Goal: Information Seeking & Learning: Find specific fact

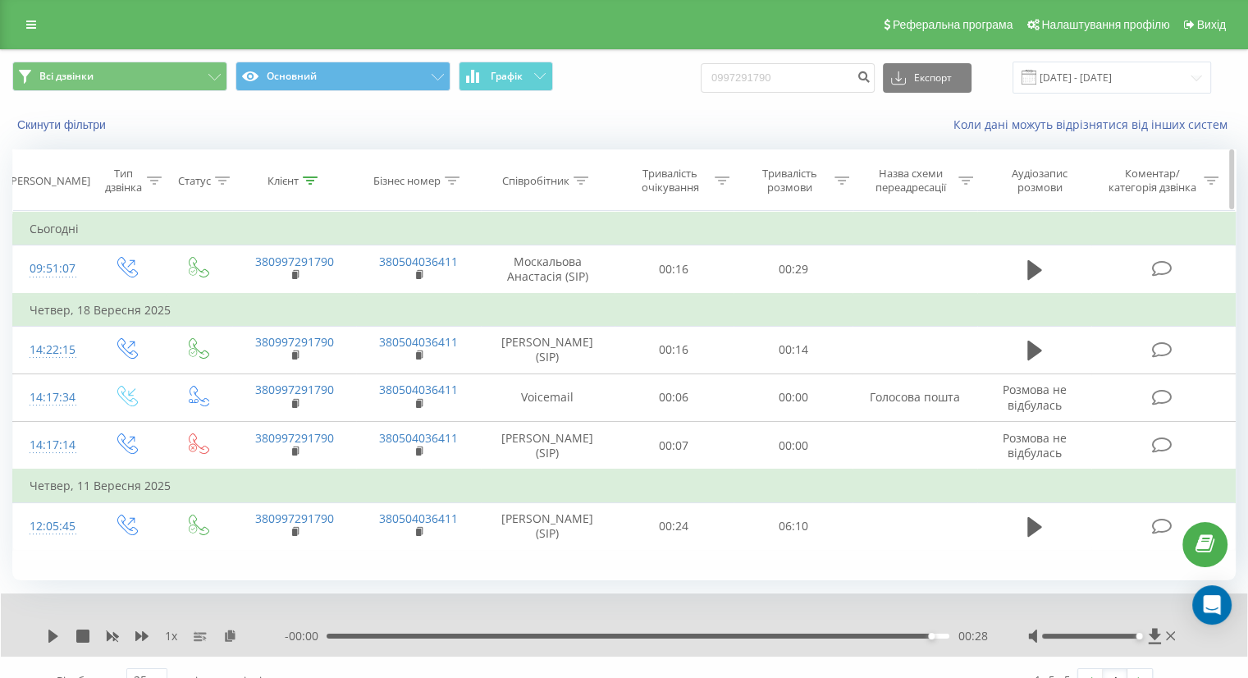
click at [551, 174] on div "Співробітник" at bounding box center [535, 181] width 67 height 14
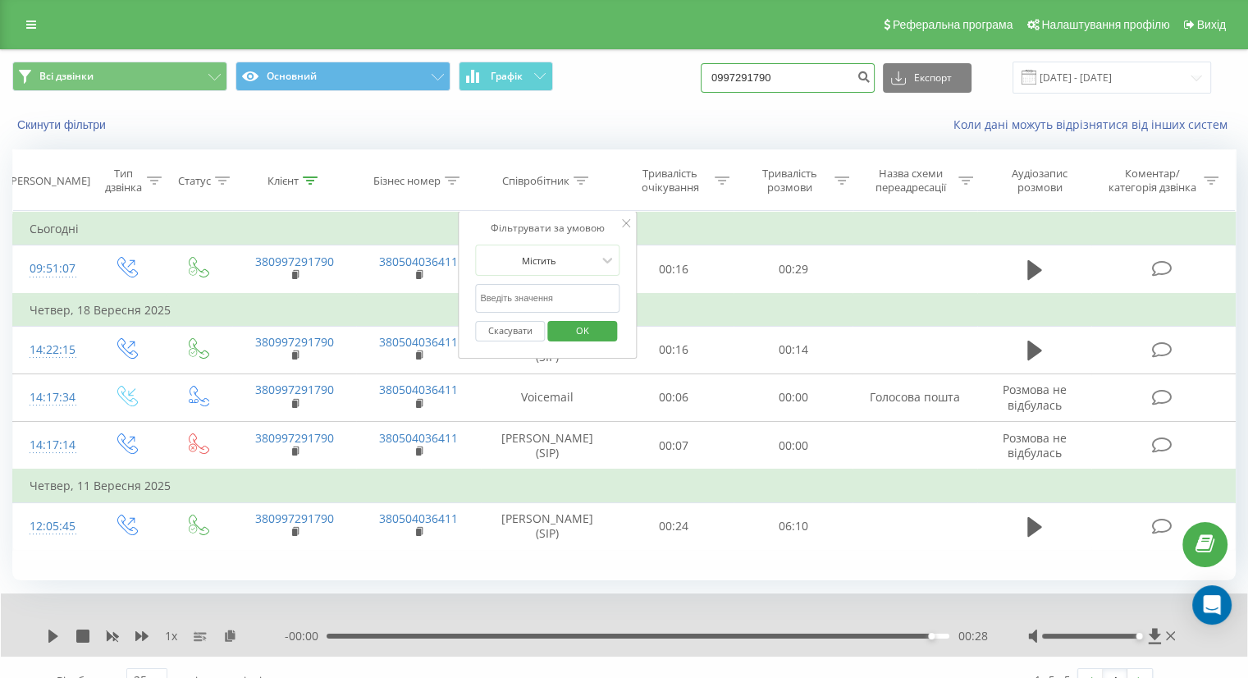
drag, startPoint x: 794, startPoint y: 75, endPoint x: 697, endPoint y: 73, distance: 97.7
click at [697, 73] on div "Всі дзвінки Основний Графік 0997291790 Експорт .csv .xls .xlsx [DATE] - [DATE]" at bounding box center [623, 78] width 1223 height 32
click at [771, 78] on input at bounding box center [788, 78] width 174 height 30
click at [654, 107] on div "Скинути фільтри Коли дані можуть відрізнятися вiд інших систем" at bounding box center [624, 124] width 1246 height 39
click at [624, 223] on icon at bounding box center [626, 223] width 8 height 8
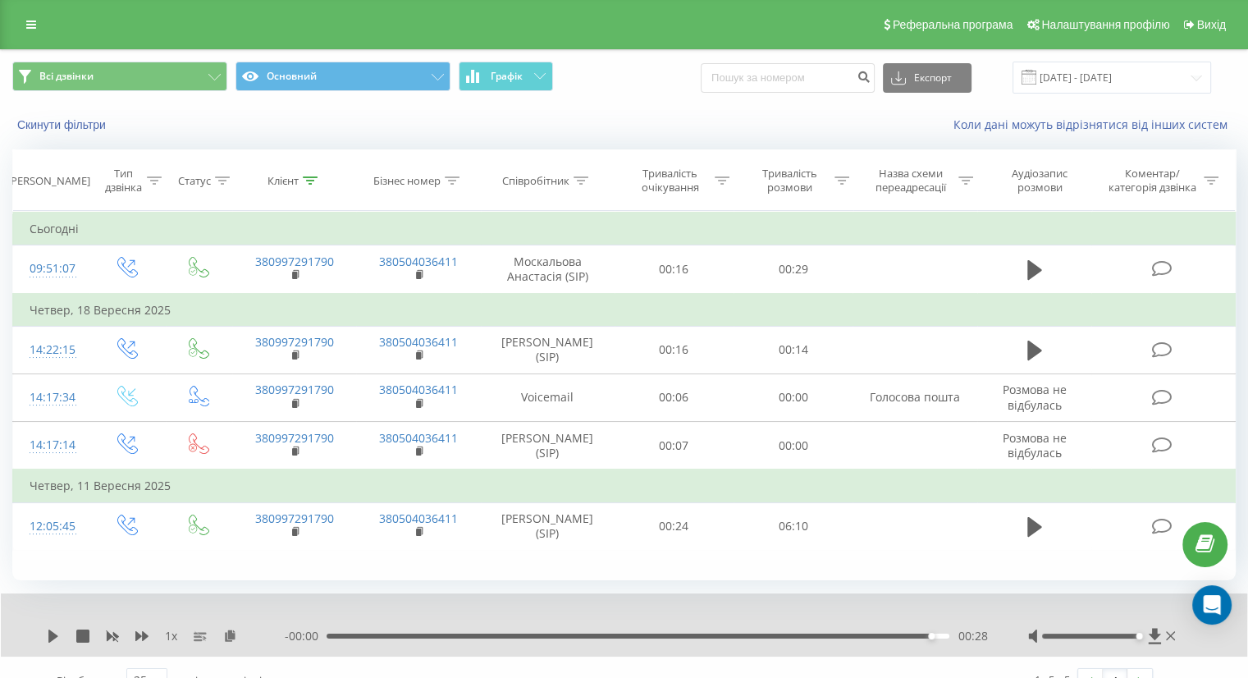
click at [766, 99] on div "Всі дзвінки Основний Графік Експорт .csv .xls .xlsx [DATE] - [DATE]" at bounding box center [624, 77] width 1246 height 55
click at [784, 73] on input at bounding box center [788, 78] width 174 height 30
click at [61, 126] on button "Скинути фільтри" at bounding box center [63, 124] width 102 height 15
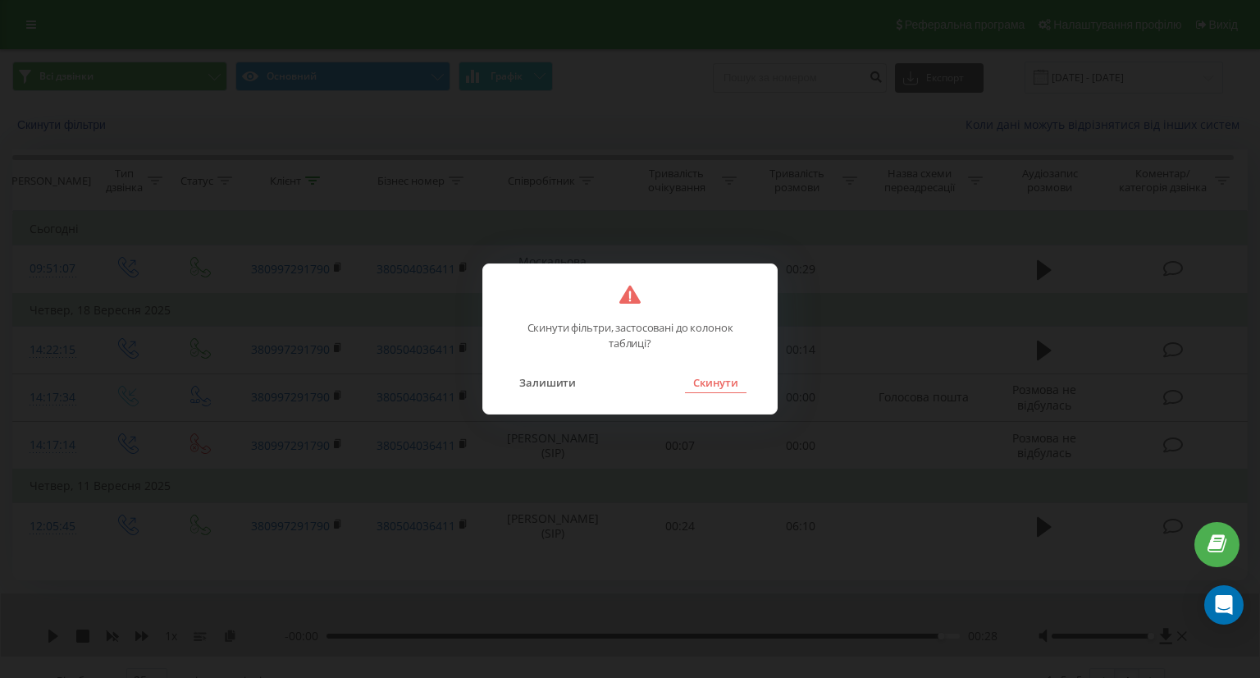
click at [715, 377] on button "Скинути" at bounding box center [716, 382] width 62 height 21
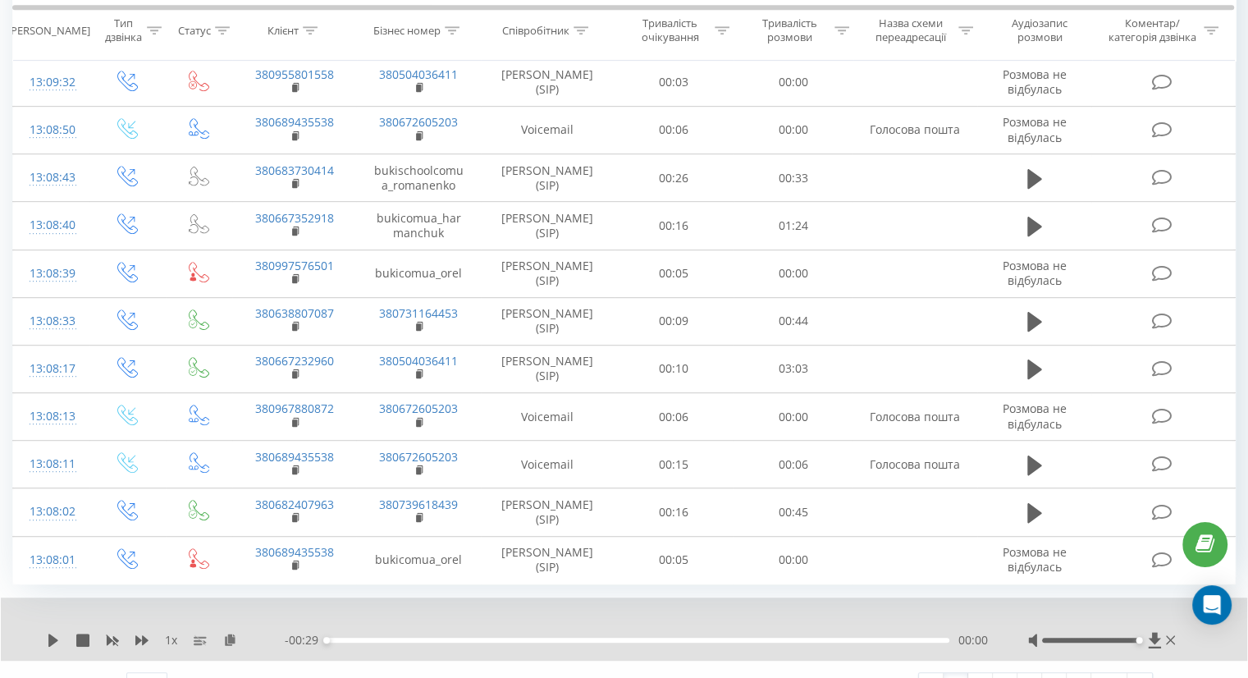
scroll to position [881, 0]
click at [981, 672] on link "2" at bounding box center [980, 683] width 25 height 23
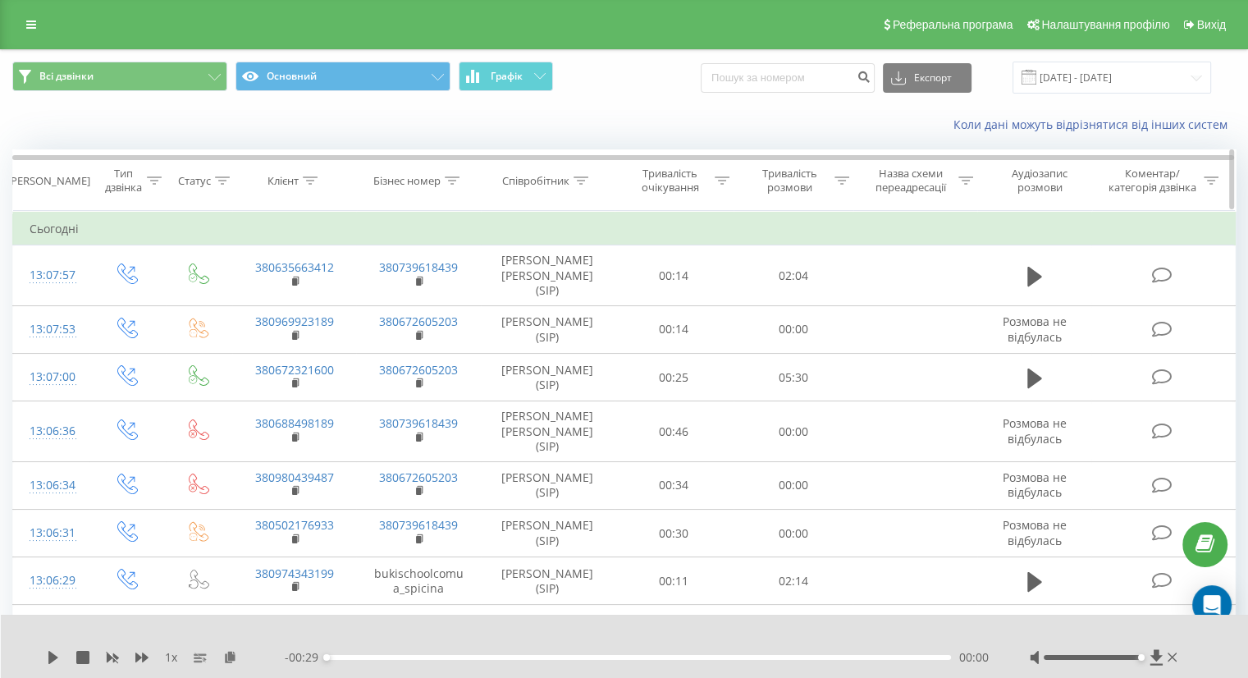
click at [554, 179] on div "Співробітник" at bounding box center [535, 181] width 67 height 14
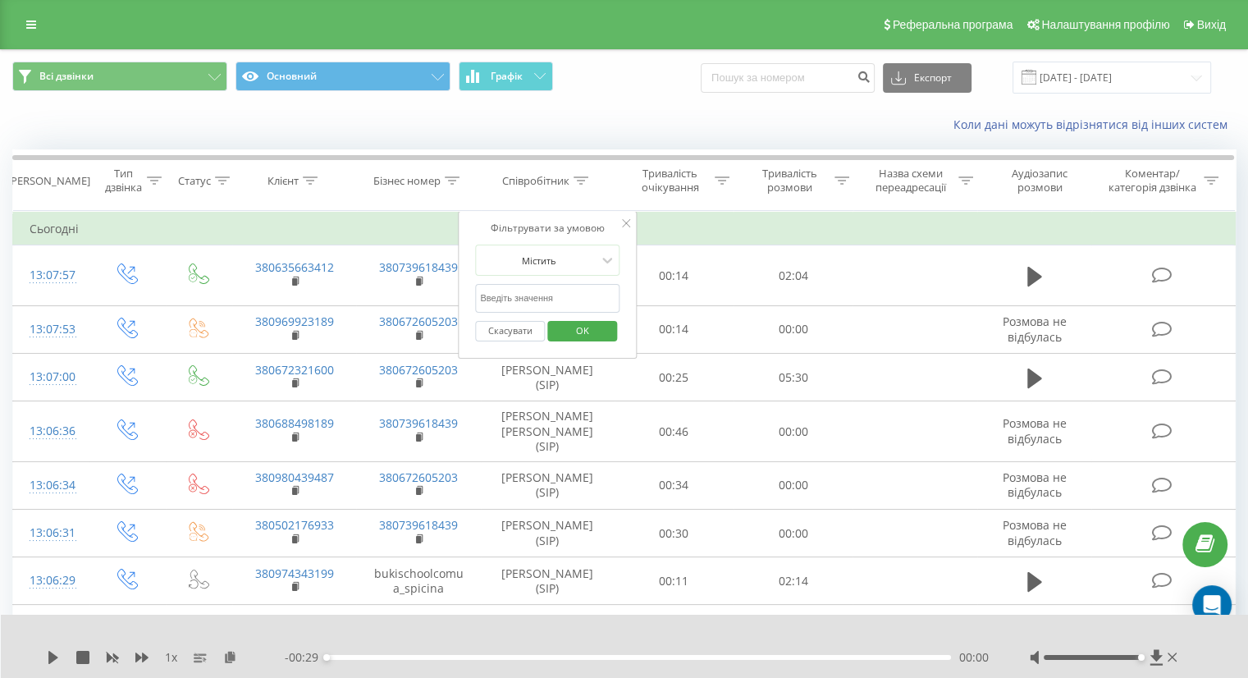
click at [529, 290] on input "text" at bounding box center [547, 298] width 144 height 29
type input "[PERSON_NAME]"
click button "OK" at bounding box center [582, 331] width 70 height 21
